Goal: Task Accomplishment & Management: Complete application form

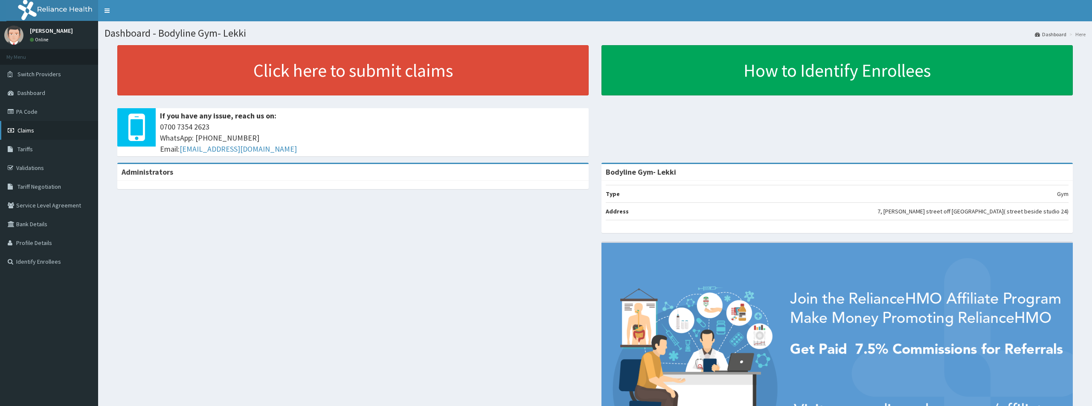
click at [43, 127] on link "Claims" at bounding box center [49, 130] width 98 height 19
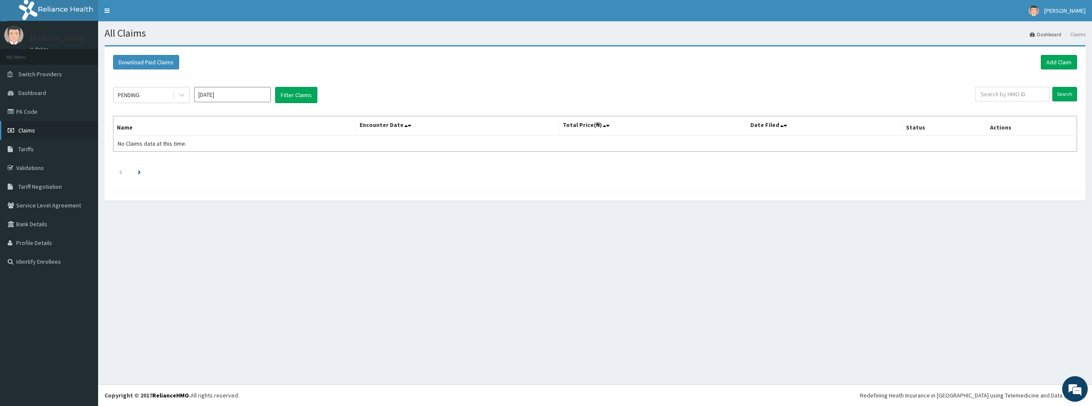
click at [35, 126] on link "Claims" at bounding box center [49, 130] width 98 height 19
click at [1060, 61] on link "Add Claim" at bounding box center [1059, 62] width 36 height 15
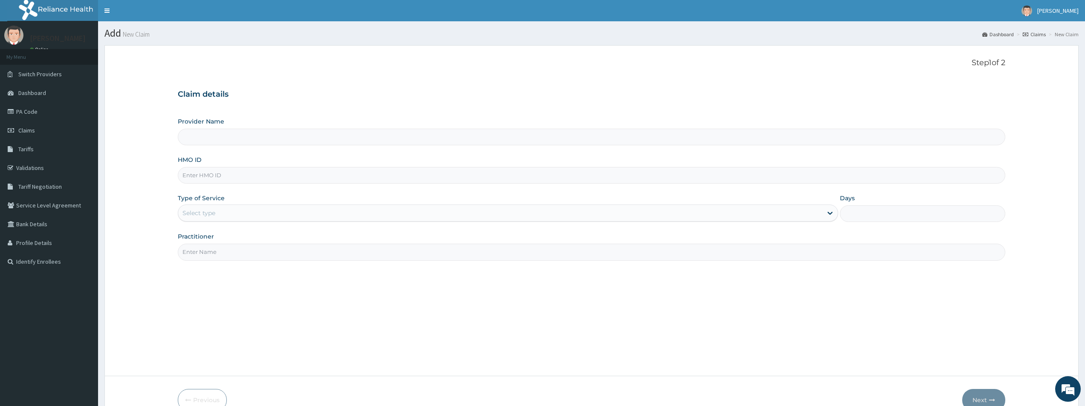
type input "Bodyline Gym- Lekki"
type input "1"
click at [214, 172] on input "HMO ID" at bounding box center [592, 175] width 828 height 17
type input "R"
type input "TLR/10011/A"
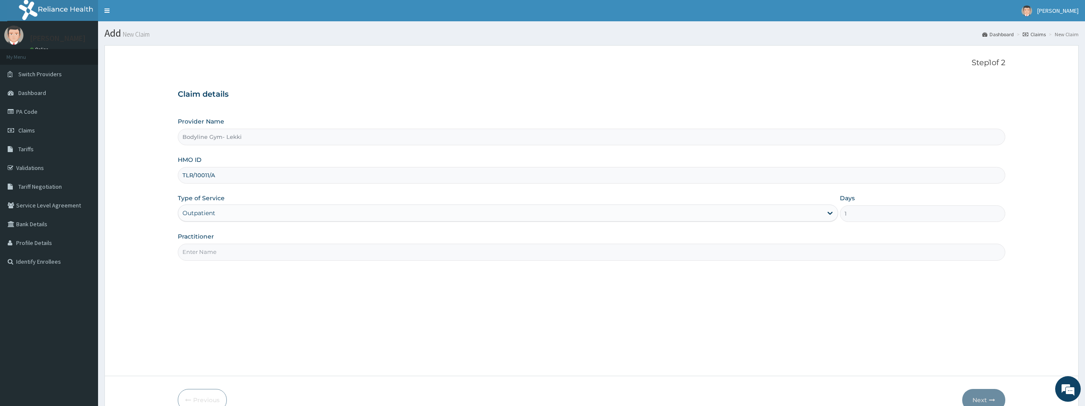
click at [219, 254] on input "Practitioner" at bounding box center [592, 252] width 828 height 17
type input "BODYLINE"
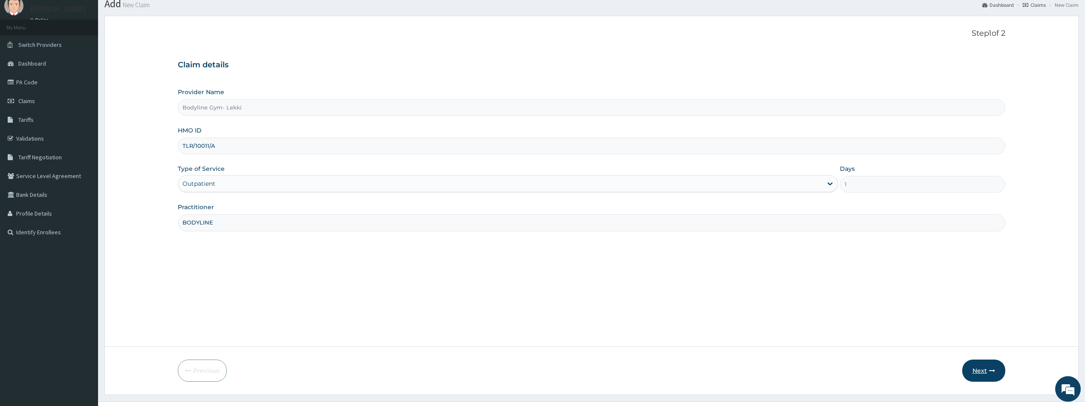
scroll to position [46, 0]
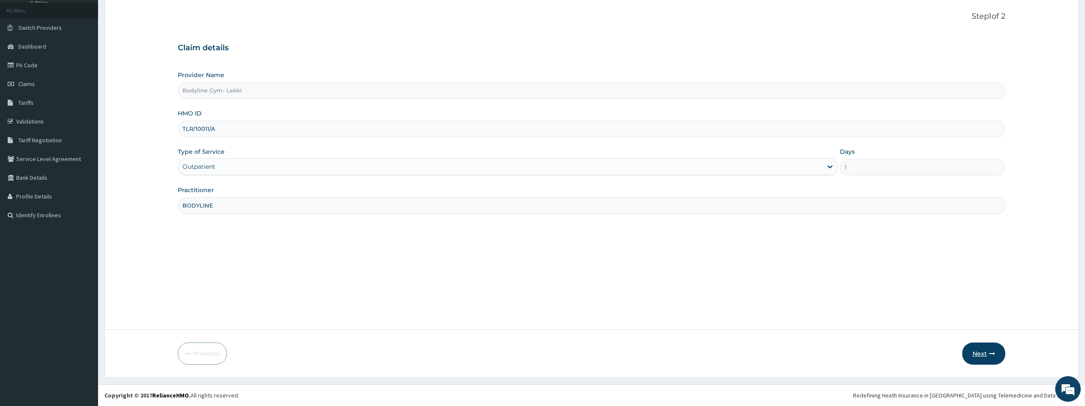
click at [983, 348] on button "Next" at bounding box center [984, 354] width 43 height 22
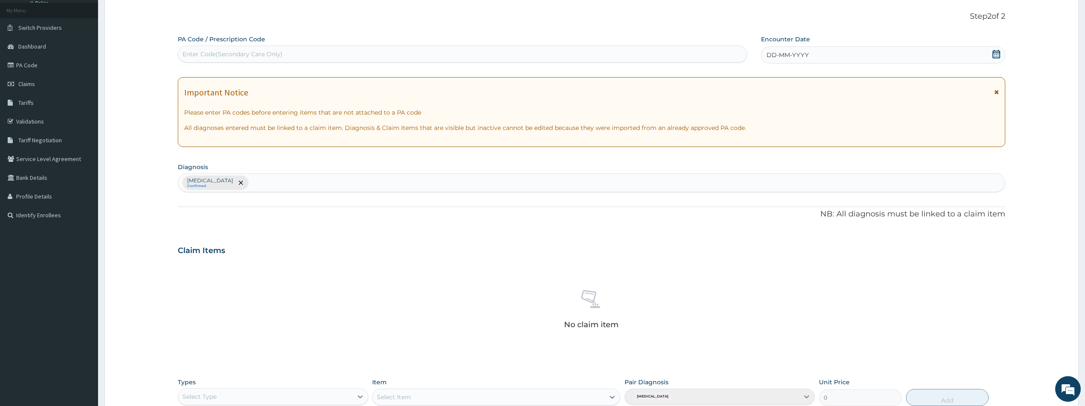
click at [772, 55] on span "DD-MM-YYYY" at bounding box center [788, 55] width 42 height 9
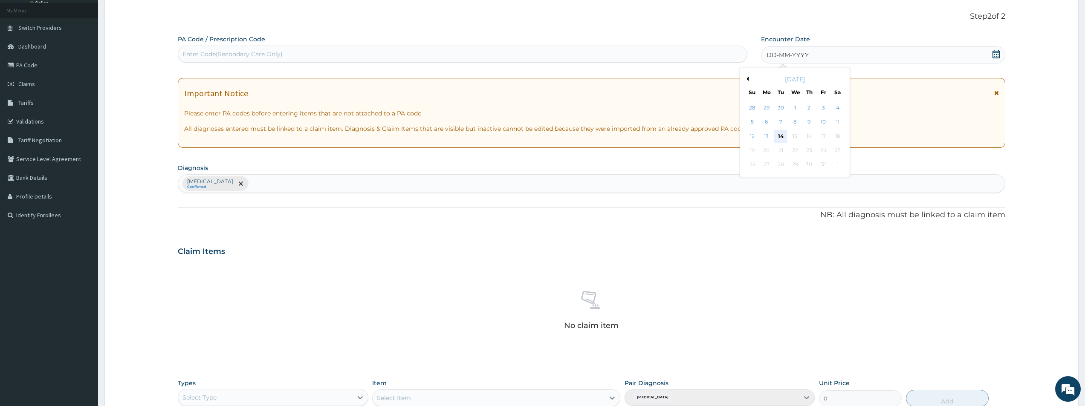
click at [780, 136] on div "14" at bounding box center [780, 136] width 13 height 13
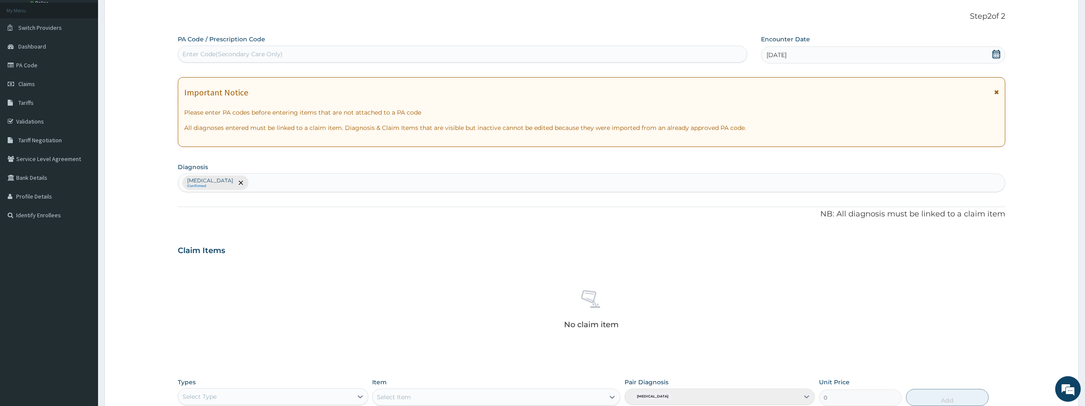
click at [209, 51] on div "Enter Code(Secondary Care Only)" at bounding box center [233, 54] width 100 height 9
type input "PA/50FCE0"
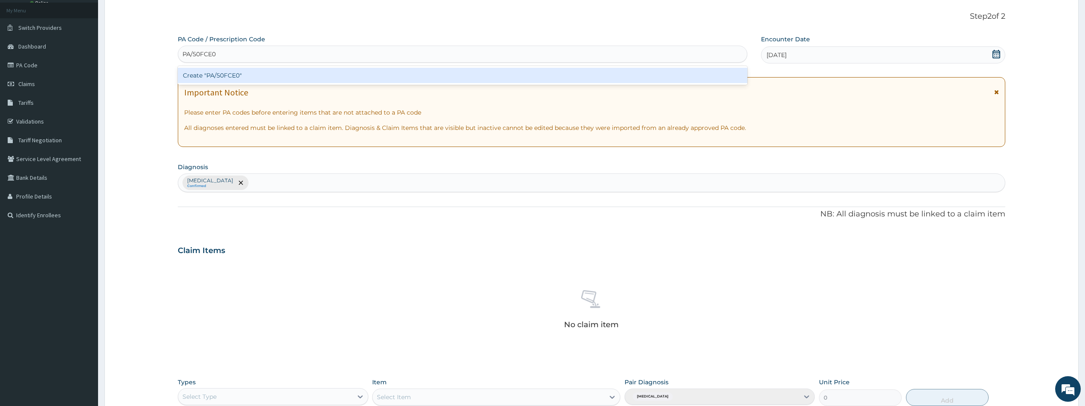
click at [208, 70] on div "Create "PA/50FCE0"" at bounding box center [463, 75] width 570 height 15
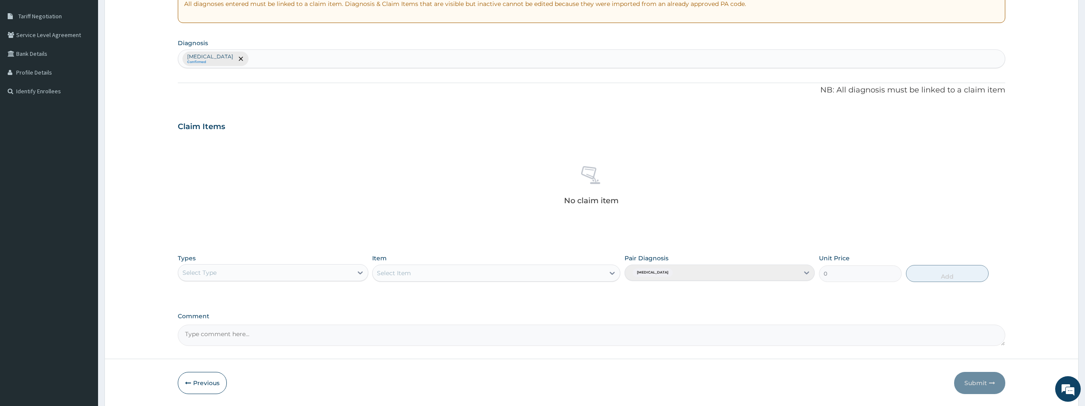
scroll to position [174, 0]
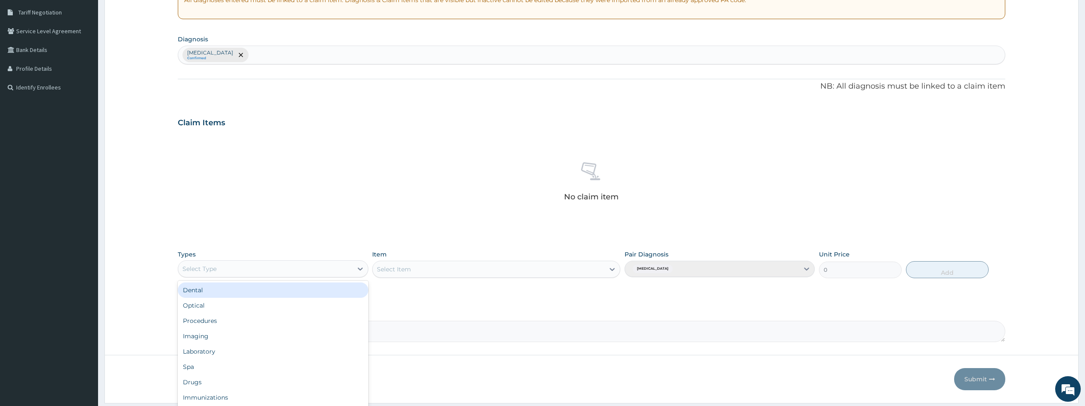
click at [315, 277] on div "Select Type" at bounding box center [273, 269] width 190 height 17
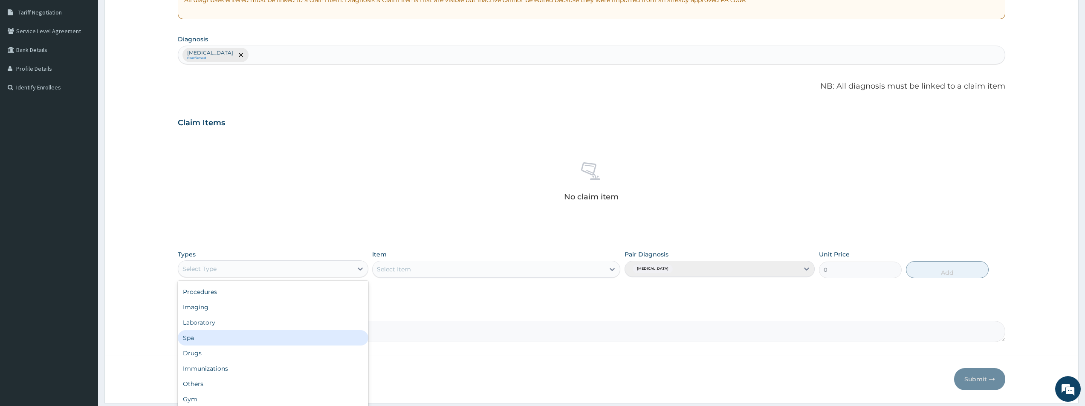
scroll to position [200, 0]
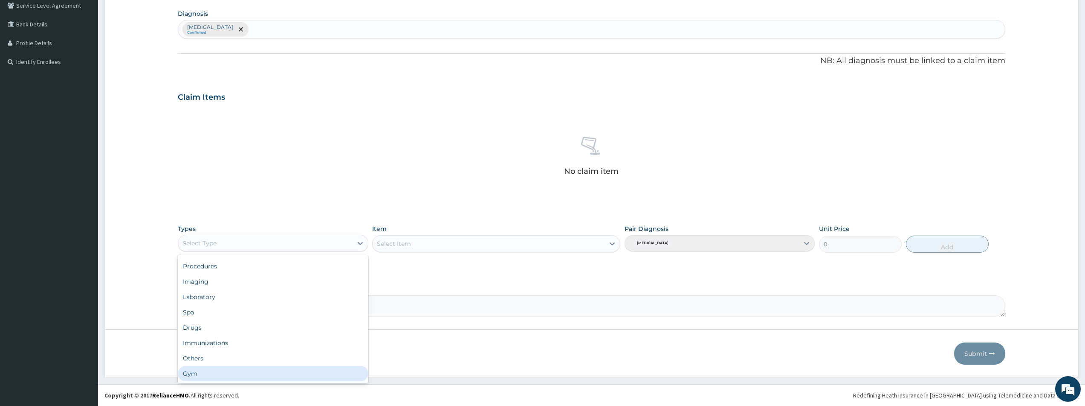
drag, startPoint x: 186, startPoint y: 375, endPoint x: 300, endPoint y: 332, distance: 121.7
click at [189, 374] on div "Gym" at bounding box center [273, 373] width 190 height 15
drag, startPoint x: 396, startPoint y: 239, endPoint x: 400, endPoint y: 242, distance: 4.6
click at [396, 239] on div "Select Item" at bounding box center [496, 243] width 248 height 17
click at [434, 244] on div "Select Item" at bounding box center [496, 243] width 248 height 17
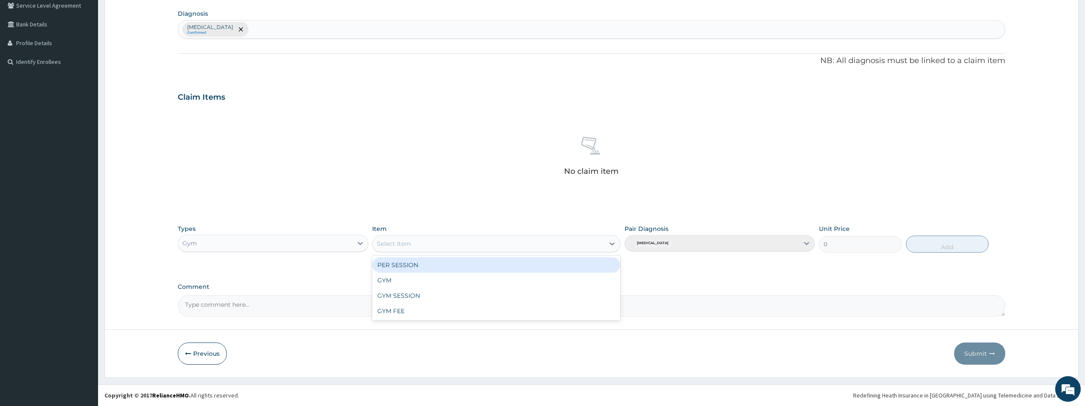
click at [615, 242] on icon at bounding box center [612, 244] width 9 height 9
click at [528, 266] on div "PER SESSION" at bounding box center [496, 265] width 248 height 15
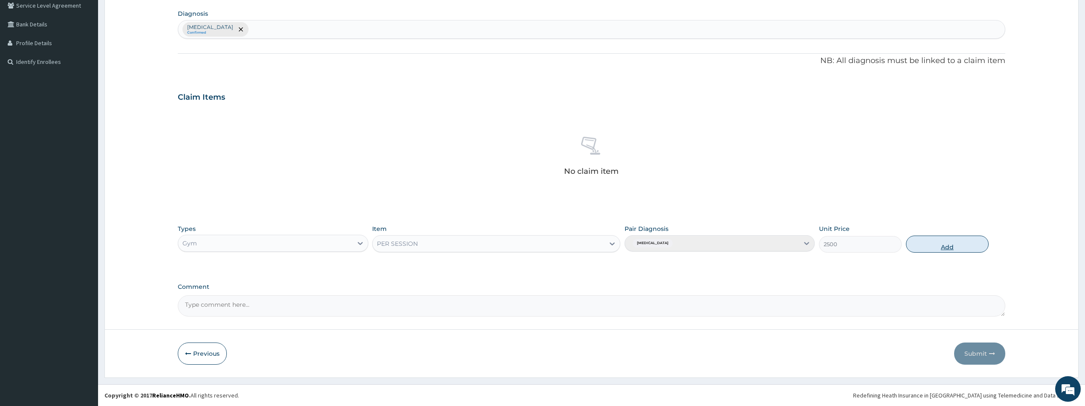
click at [944, 243] on button "Add" at bounding box center [947, 244] width 83 height 17
type input "0"
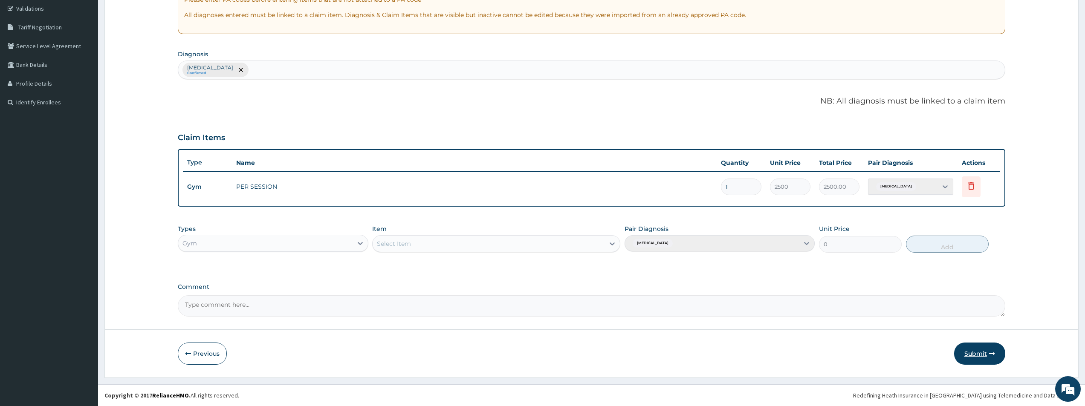
click at [969, 357] on button "Submit" at bounding box center [979, 354] width 51 height 22
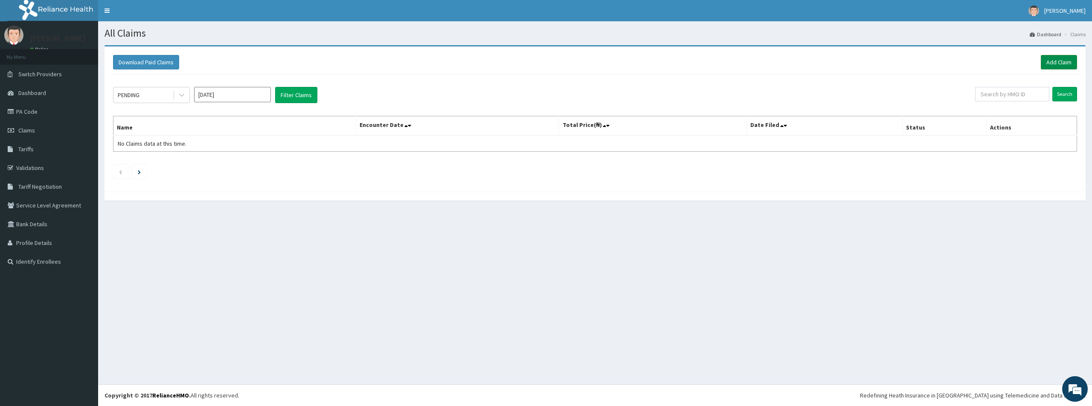
click at [1068, 63] on link "Add Claim" at bounding box center [1059, 62] width 36 height 15
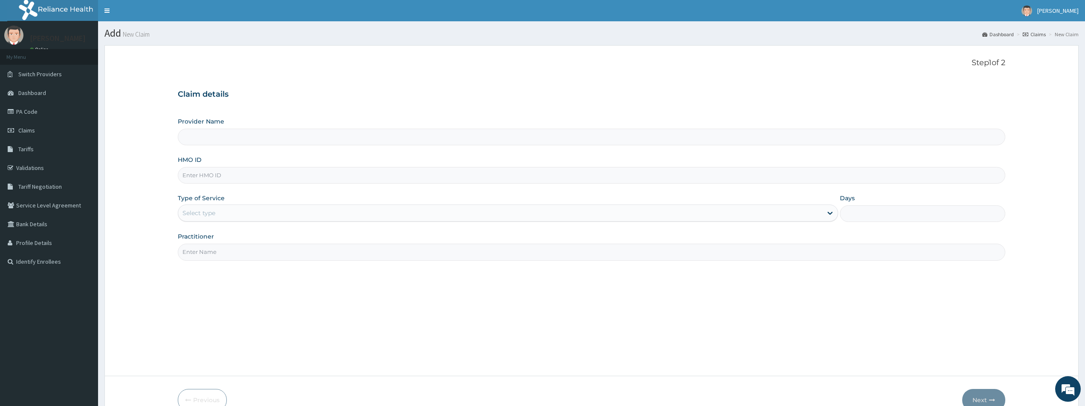
type input "Bodyline Gym- Lekki"
type input "1"
click at [195, 177] on input "HMO ID" at bounding box center [592, 175] width 828 height 17
type input "LMG/10100/B"
click at [212, 214] on div "Outpatient" at bounding box center [508, 213] width 661 height 17
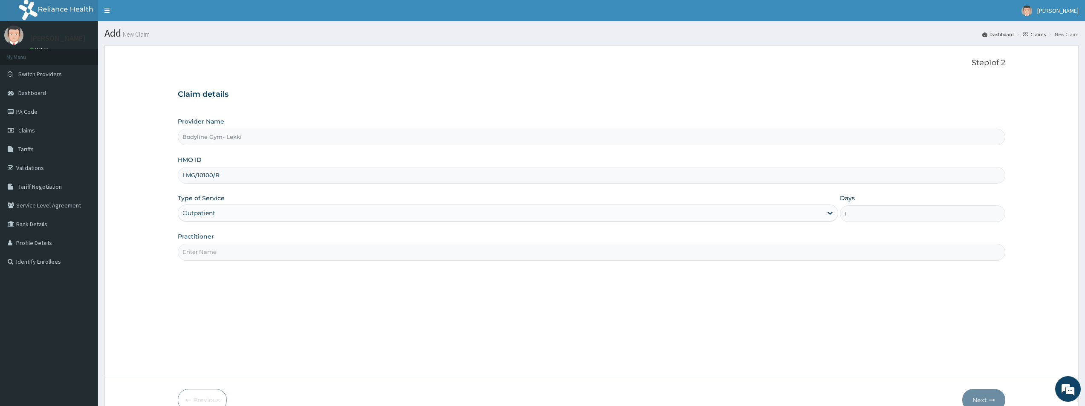
drag, startPoint x: 219, startPoint y: 244, endPoint x: 223, endPoint y: 255, distance: 12.1
click at [219, 248] on input "Practitioner" at bounding box center [592, 252] width 828 height 17
type input "BODYLINE"
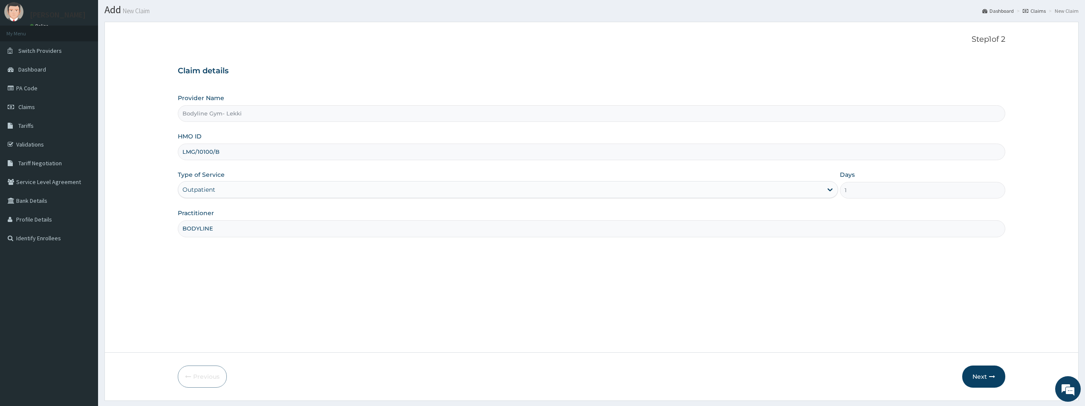
scroll to position [46, 0]
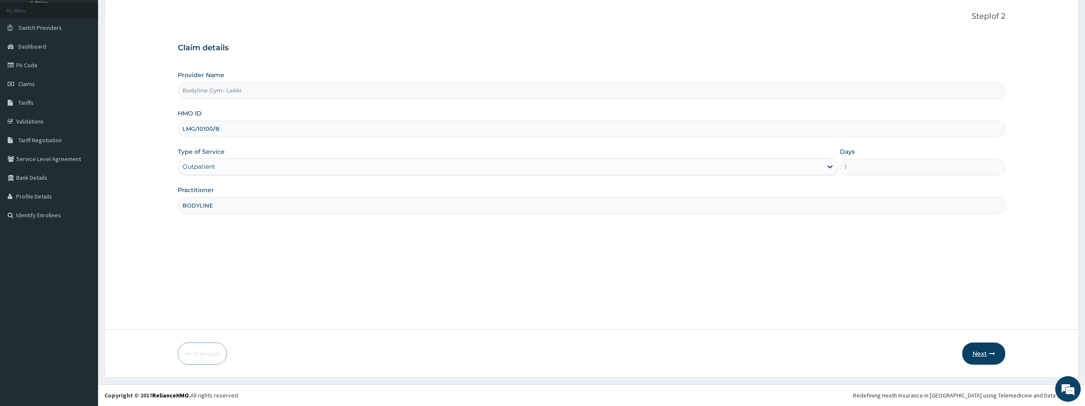
click at [979, 350] on button "Next" at bounding box center [984, 354] width 43 height 22
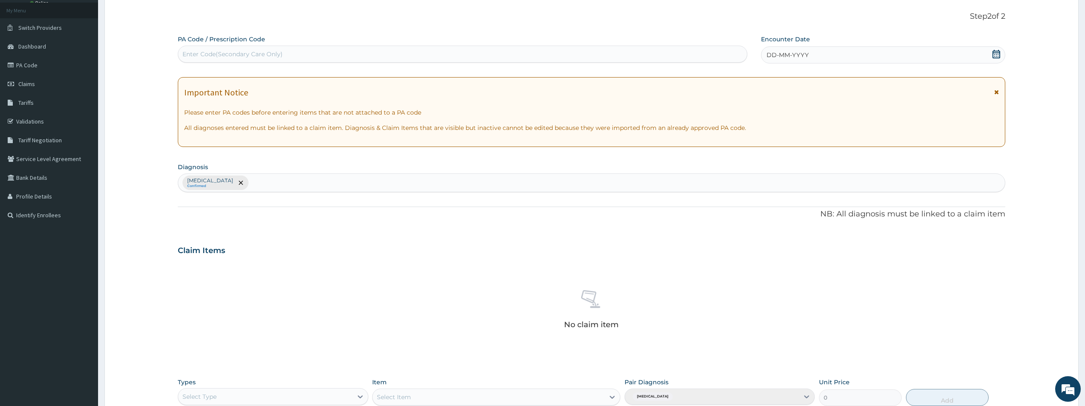
click at [773, 57] on span "DD-MM-YYYY" at bounding box center [788, 55] width 42 height 9
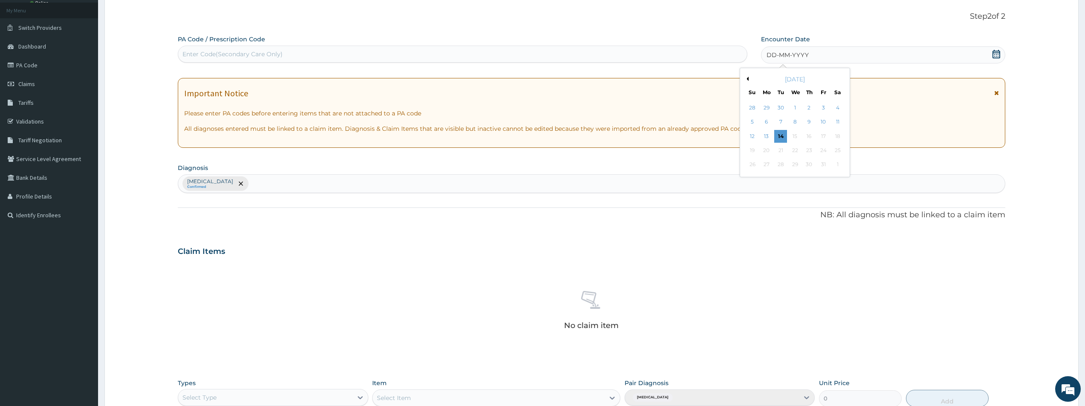
drag, startPoint x: 783, startPoint y: 133, endPoint x: 522, endPoint y: 128, distance: 260.6
click at [777, 133] on div "14" at bounding box center [780, 136] width 13 height 13
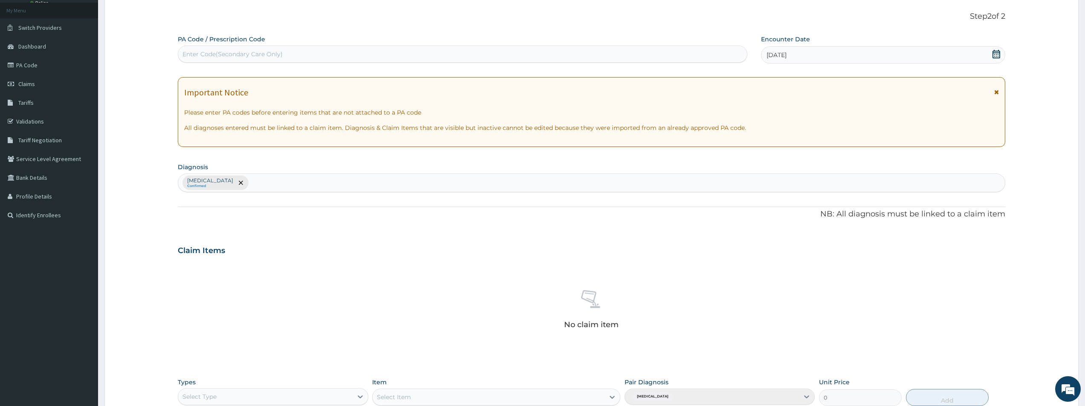
click at [295, 59] on div "Enter Code(Secondary Care Only)" at bounding box center [462, 54] width 569 height 14
type input "PA/C7GED5"
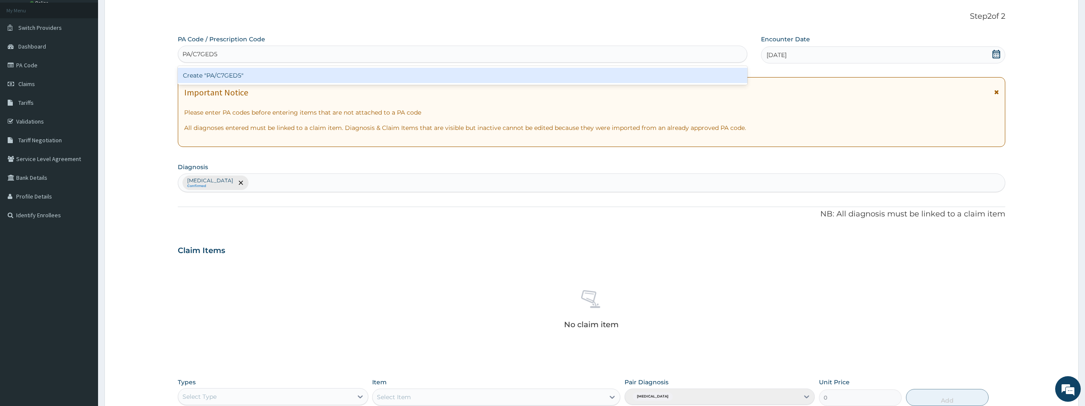
click at [265, 69] on div "Create "PA/C7GED5"" at bounding box center [463, 75] width 570 height 15
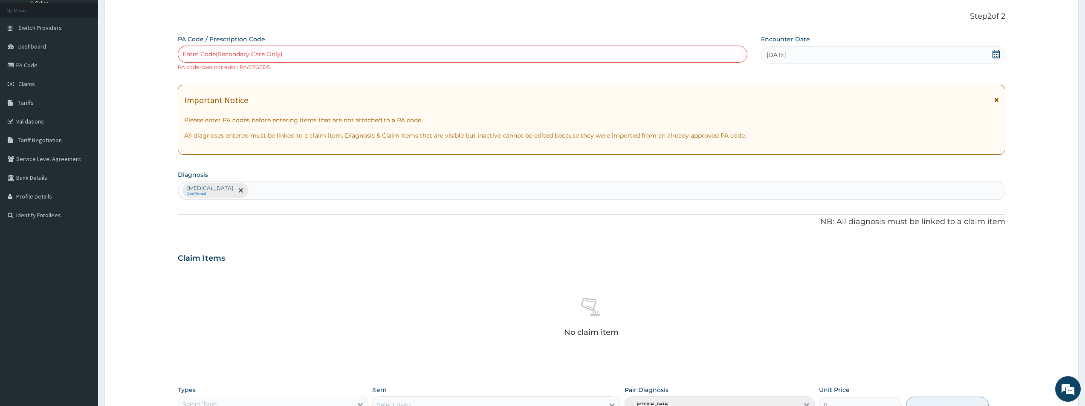
click at [261, 53] on div "Enter Code(Secondary Care Only)" at bounding box center [233, 54] width 100 height 9
type input "PA/C79ED5"
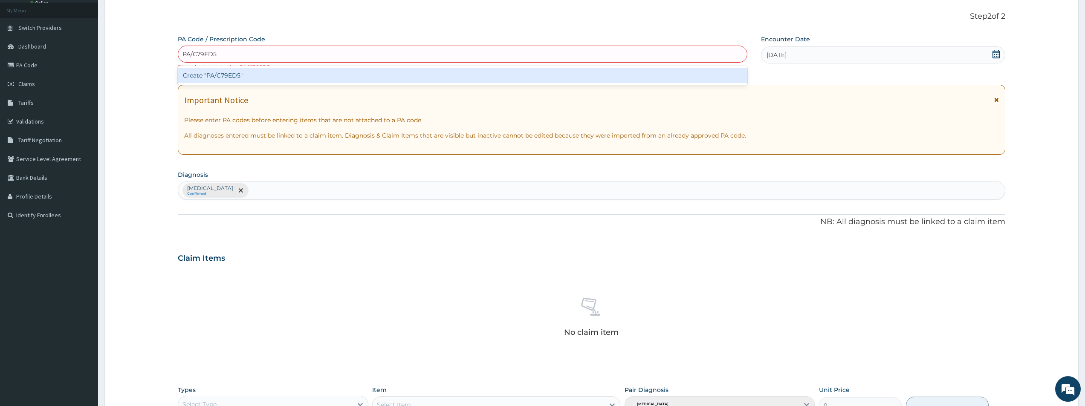
click at [245, 75] on div "Create "PA/C79ED5"" at bounding box center [463, 75] width 570 height 15
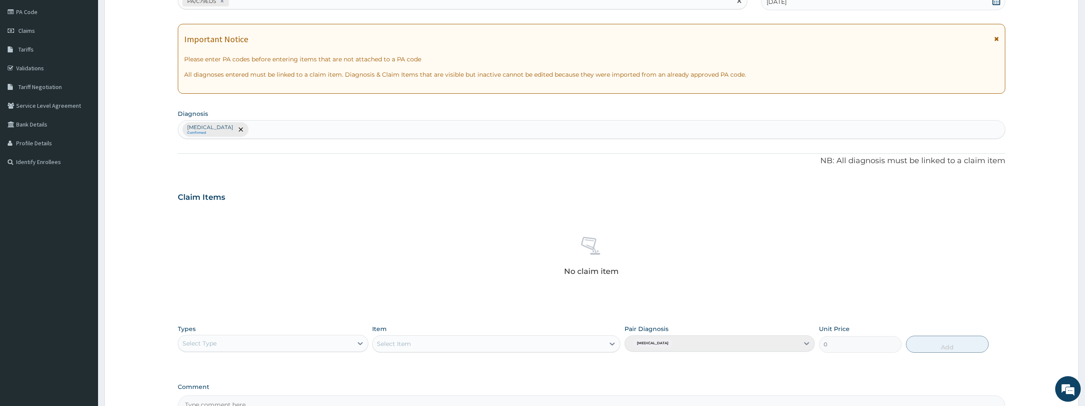
scroll to position [200, 0]
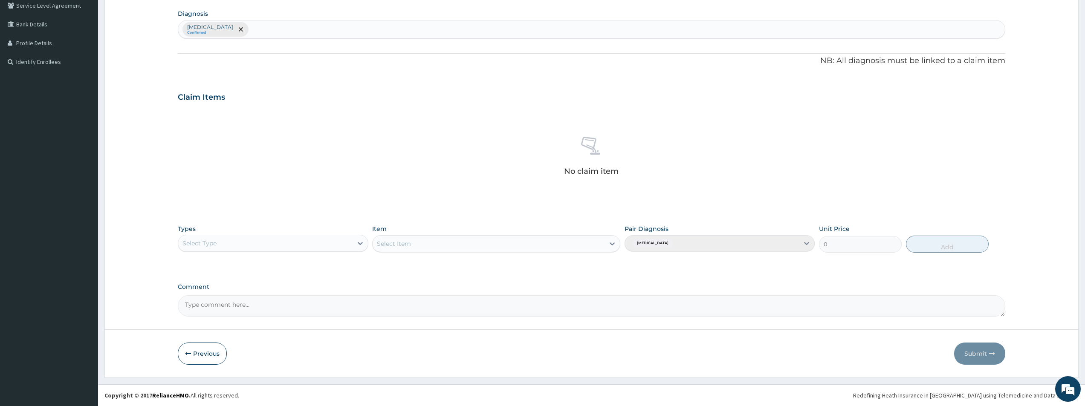
click at [318, 243] on div "Select Type" at bounding box center [265, 244] width 174 height 14
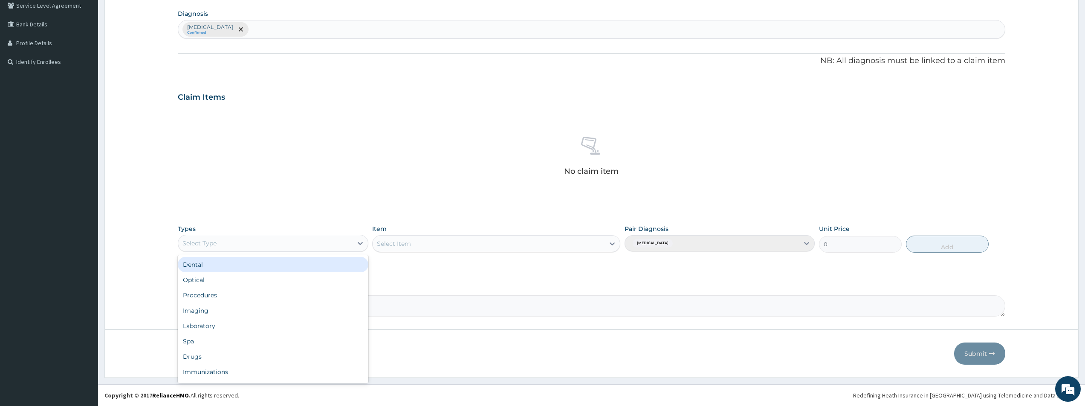
scroll to position [29, 0]
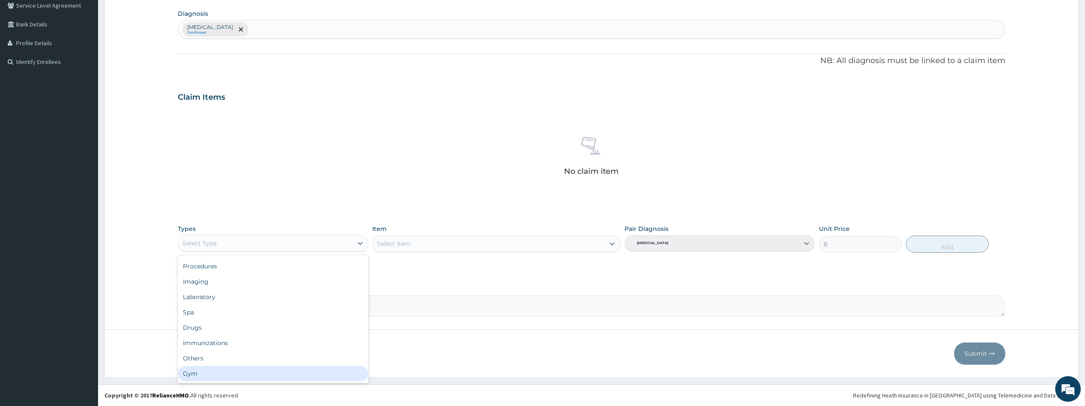
drag, startPoint x: 251, startPoint y: 377, endPoint x: 322, endPoint y: 316, distance: 93.4
click at [252, 376] on div "Gym" at bounding box center [273, 373] width 190 height 15
click at [446, 241] on div "Select Item" at bounding box center [496, 243] width 248 height 17
click at [607, 247] on div "Select Item" at bounding box center [496, 243] width 248 height 17
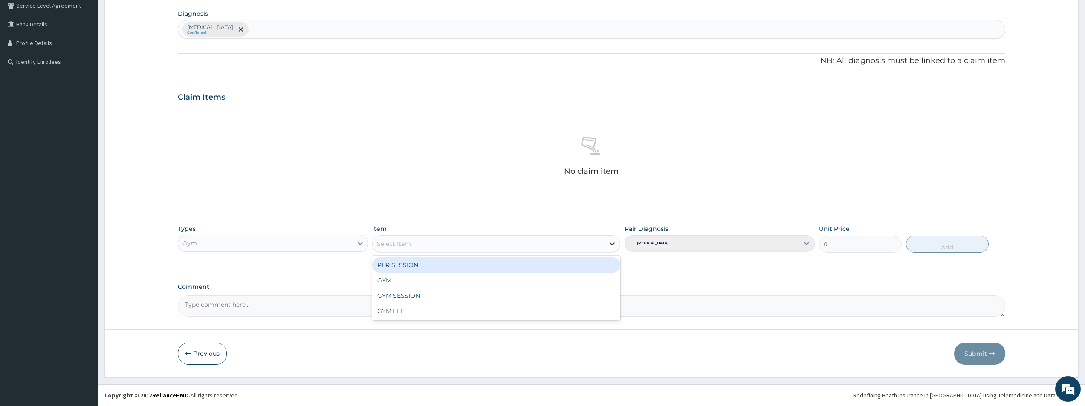
drag, startPoint x: 612, startPoint y: 244, endPoint x: 604, endPoint y: 267, distance: 24.4
click at [612, 244] on icon at bounding box center [612, 244] width 9 height 9
drag, startPoint x: 577, startPoint y: 263, endPoint x: 608, endPoint y: 254, distance: 32.9
click at [587, 257] on div "PER SESSION GYM GYM SESSION GYM FEE" at bounding box center [496, 288] width 248 height 65
drag, startPoint x: 485, startPoint y: 261, endPoint x: 496, endPoint y: 255, distance: 12.2
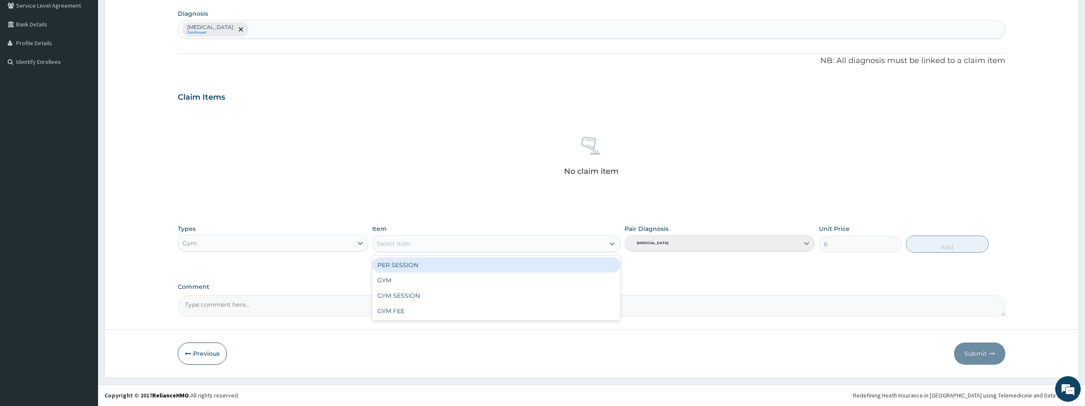
click at [487, 259] on div "PER SESSION" at bounding box center [496, 265] width 248 height 15
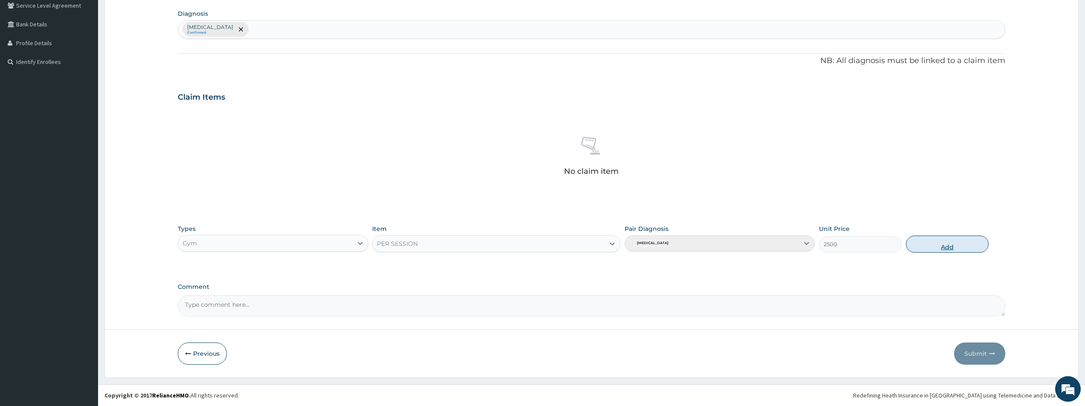
drag, startPoint x: 945, startPoint y: 244, endPoint x: 955, endPoint y: 252, distance: 12.5
click at [948, 246] on button "Add" at bounding box center [947, 244] width 83 height 17
type input "0"
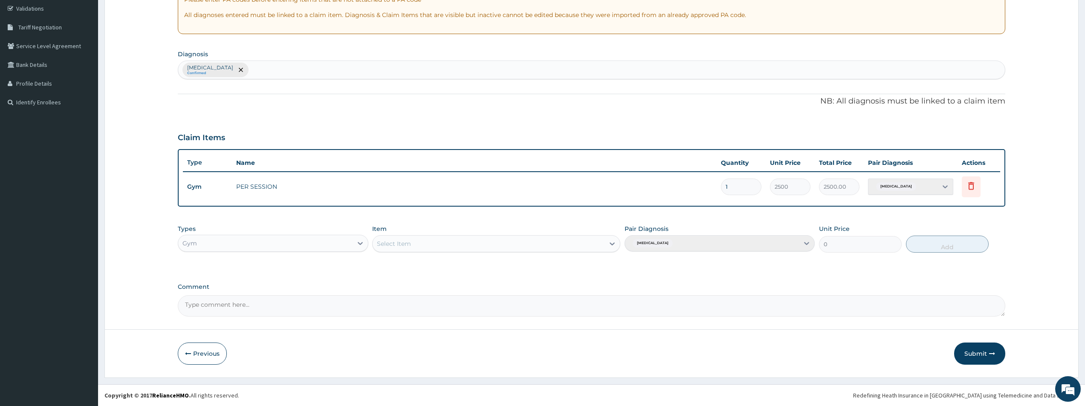
scroll to position [160, 0]
click at [986, 351] on button "Submit" at bounding box center [979, 354] width 51 height 22
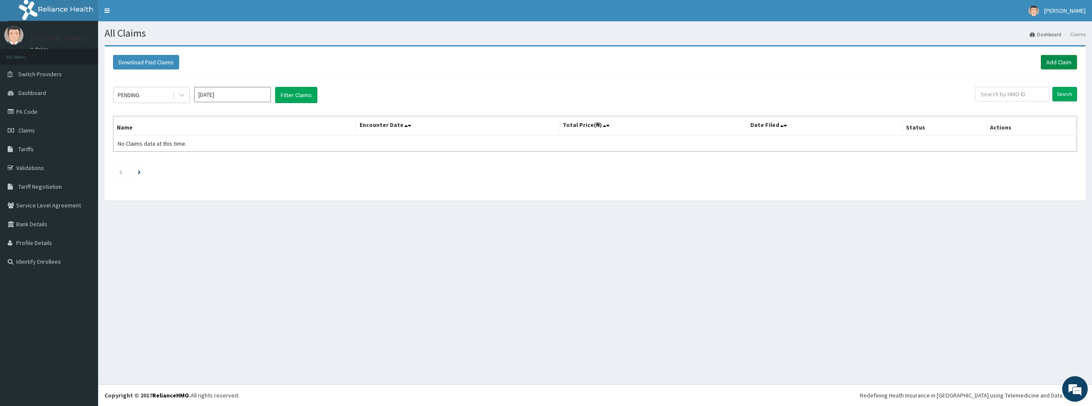
click at [1057, 62] on link "Add Claim" at bounding box center [1059, 62] width 36 height 15
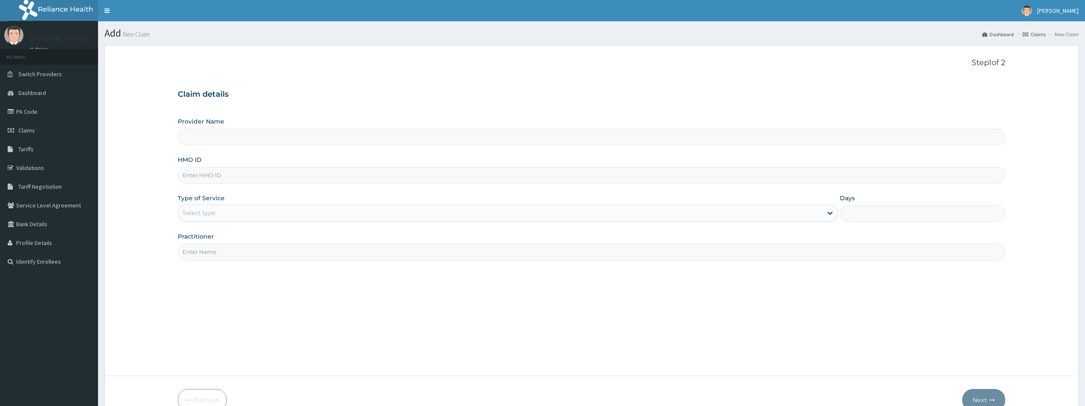
drag, startPoint x: 223, startPoint y: 136, endPoint x: 223, endPoint y: 159, distance: 23.5
drag, startPoint x: 223, startPoint y: 159, endPoint x: 197, endPoint y: 173, distance: 28.8
click at [197, 174] on input "HMO ID" at bounding box center [592, 175] width 828 height 17
type input "Bodyline Gym- Lekki"
type input "1"
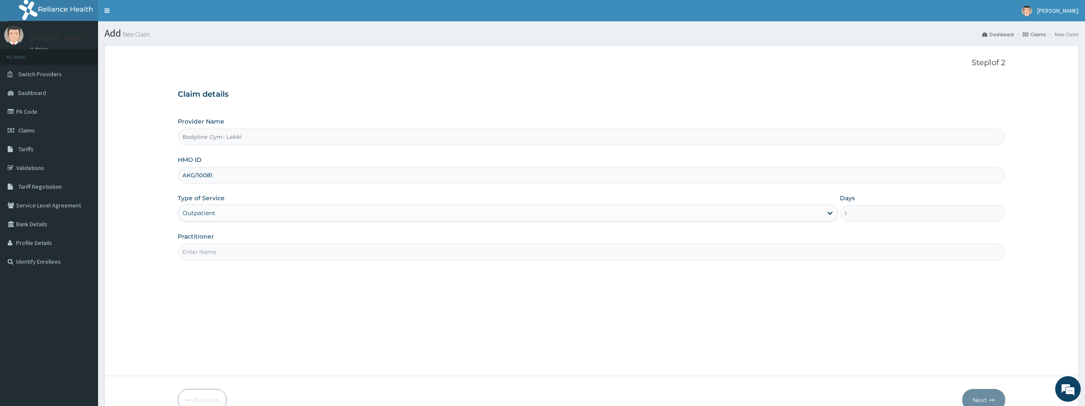
type input "AKG/10081/A"
click at [232, 245] on input "Practitioner" at bounding box center [592, 252] width 828 height 17
type input "BODYLINE"
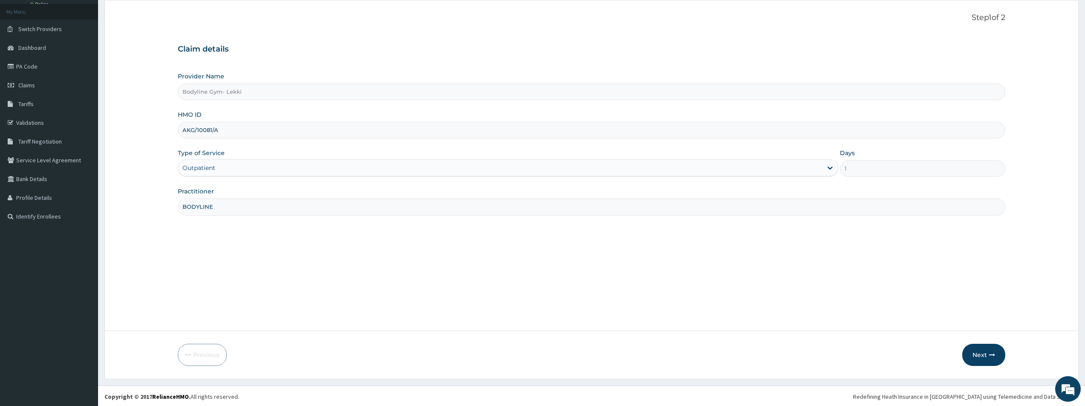
scroll to position [46, 0]
click at [983, 350] on button "Next" at bounding box center [984, 354] width 43 height 22
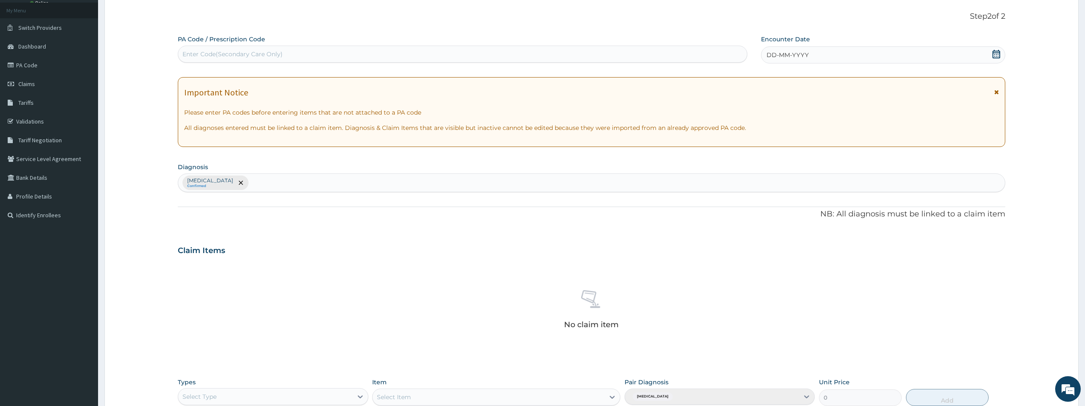
click at [771, 55] on span "DD-MM-YYYY" at bounding box center [788, 55] width 42 height 9
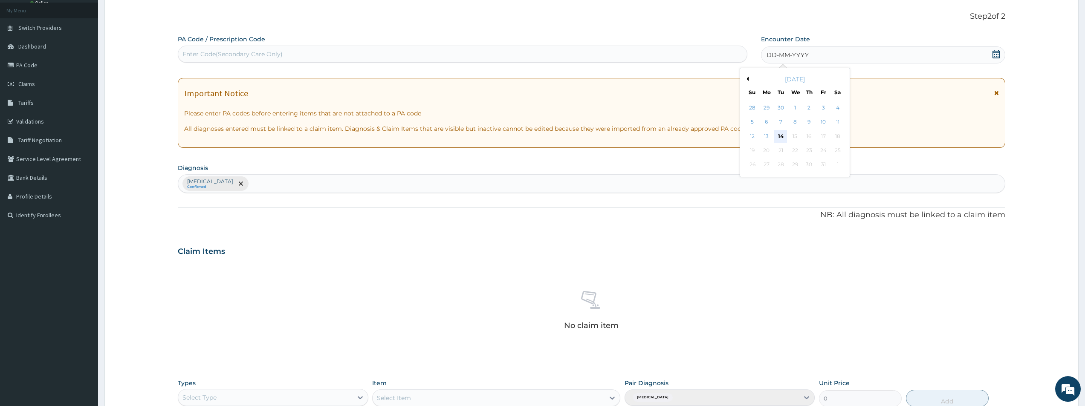
click at [783, 136] on div "14" at bounding box center [780, 136] width 13 height 13
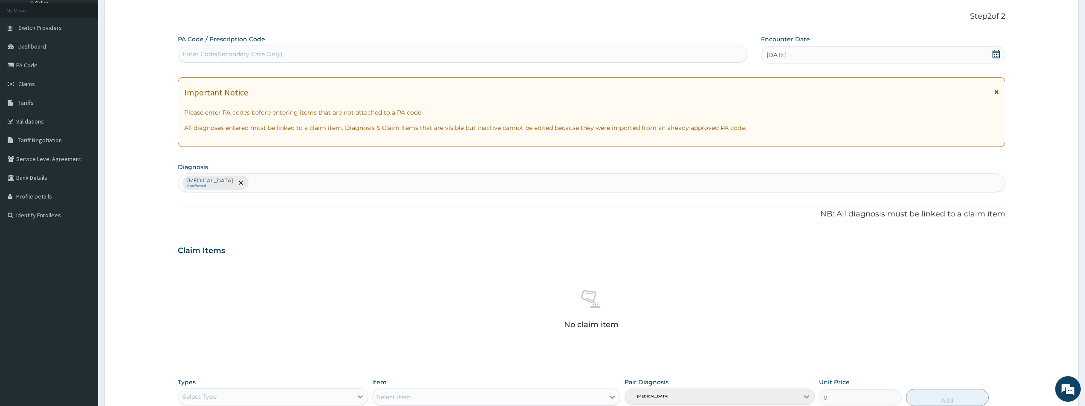
click at [411, 56] on div "Enter Code(Secondary Care Only)" at bounding box center [462, 54] width 569 height 14
type input "PA/3E1C10"
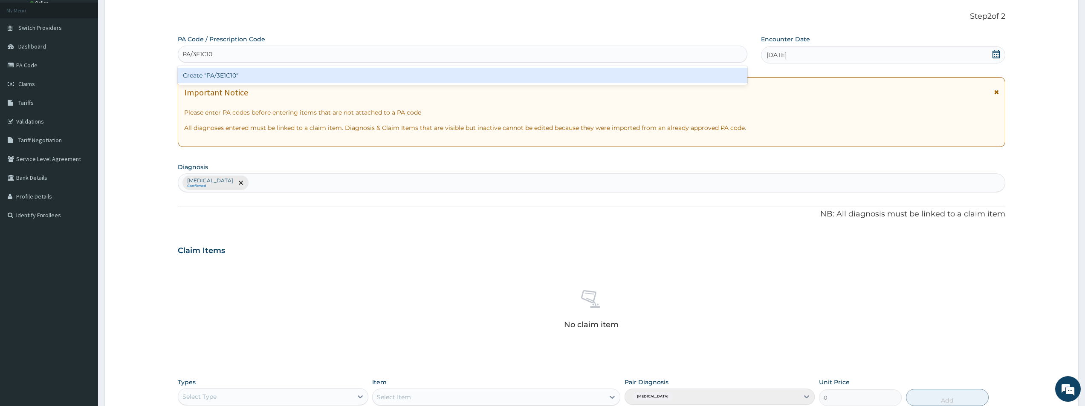
click at [267, 70] on div "Create "PA/3E1C10"" at bounding box center [463, 75] width 570 height 15
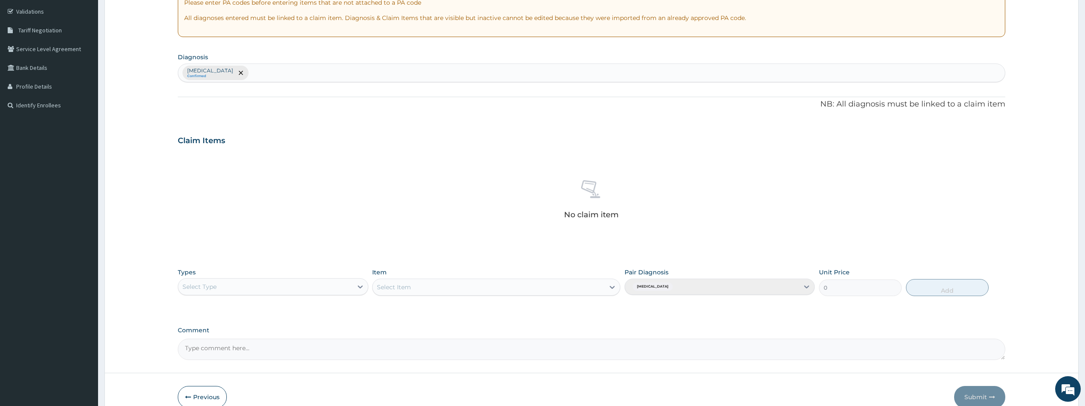
scroll to position [174, 0]
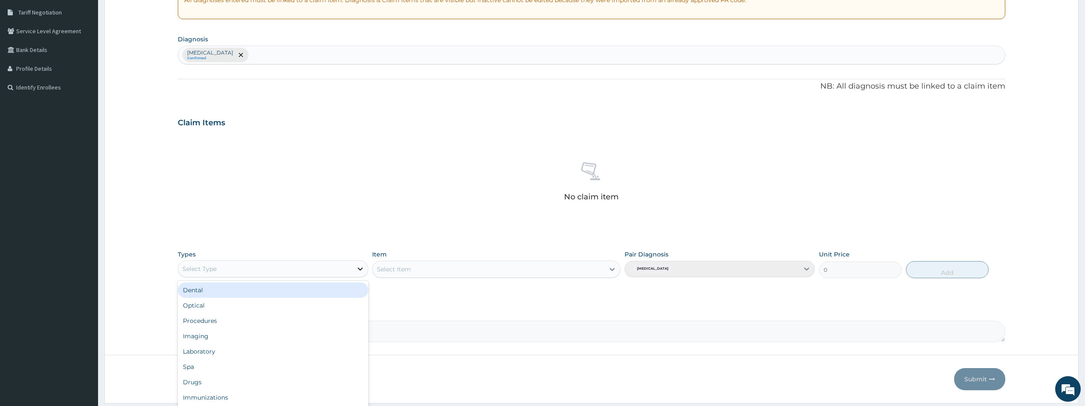
click at [354, 271] on div at bounding box center [360, 268] width 15 height 15
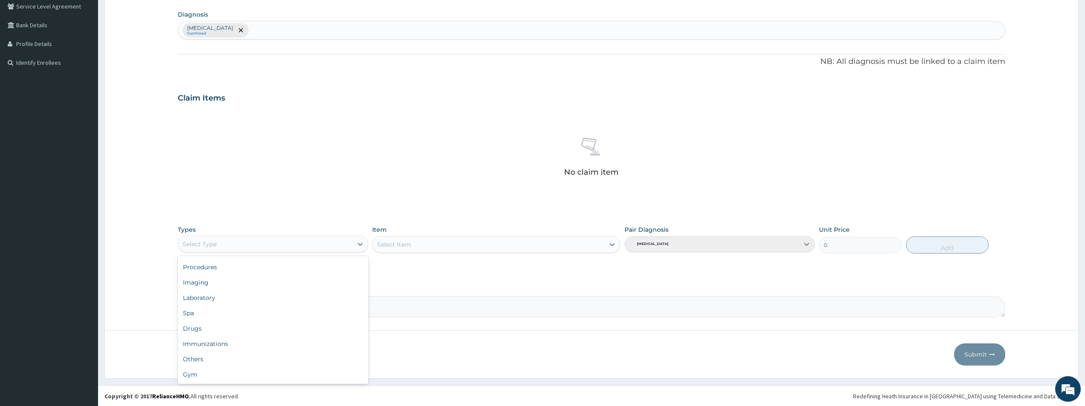
scroll to position [200, 0]
drag, startPoint x: 264, startPoint y: 370, endPoint x: 336, endPoint y: 330, distance: 82.5
click at [267, 368] on div "Gym" at bounding box center [273, 373] width 190 height 15
drag, startPoint x: 480, startPoint y: 243, endPoint x: 480, endPoint y: 252, distance: 8.5
click at [480, 244] on div "Select Item" at bounding box center [496, 243] width 248 height 17
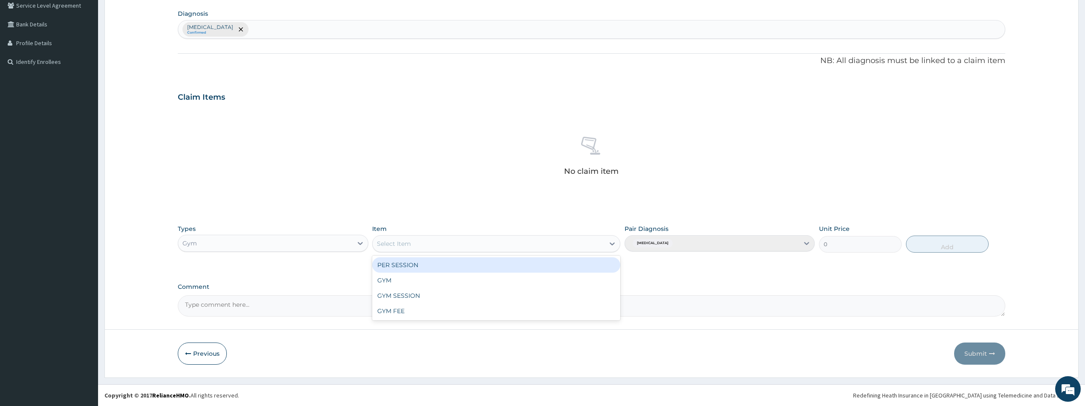
drag, startPoint x: 597, startPoint y: 244, endPoint x: 593, endPoint y: 257, distance: 14.2
click at [597, 245] on div "Select Item" at bounding box center [489, 244] width 232 height 14
click at [587, 269] on div "PER SESSION" at bounding box center [496, 265] width 248 height 15
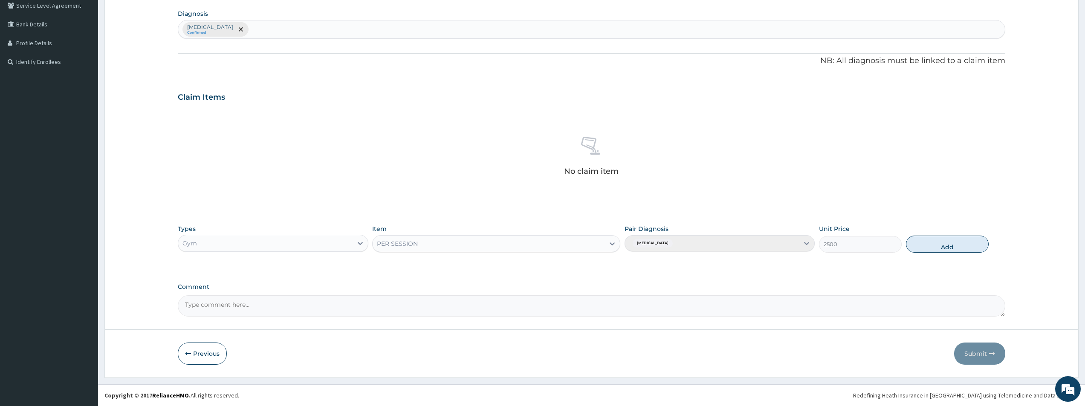
drag, startPoint x: 943, startPoint y: 245, endPoint x: 973, endPoint y: 282, distance: 47.6
click at [943, 246] on button "Add" at bounding box center [947, 244] width 83 height 17
type input "0"
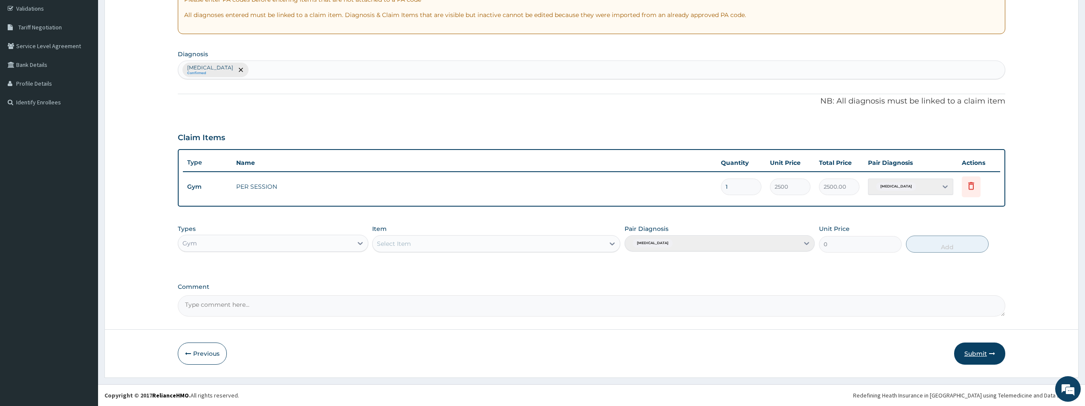
click at [985, 355] on button "Submit" at bounding box center [979, 354] width 51 height 22
